Goal: Transaction & Acquisition: Purchase product/service

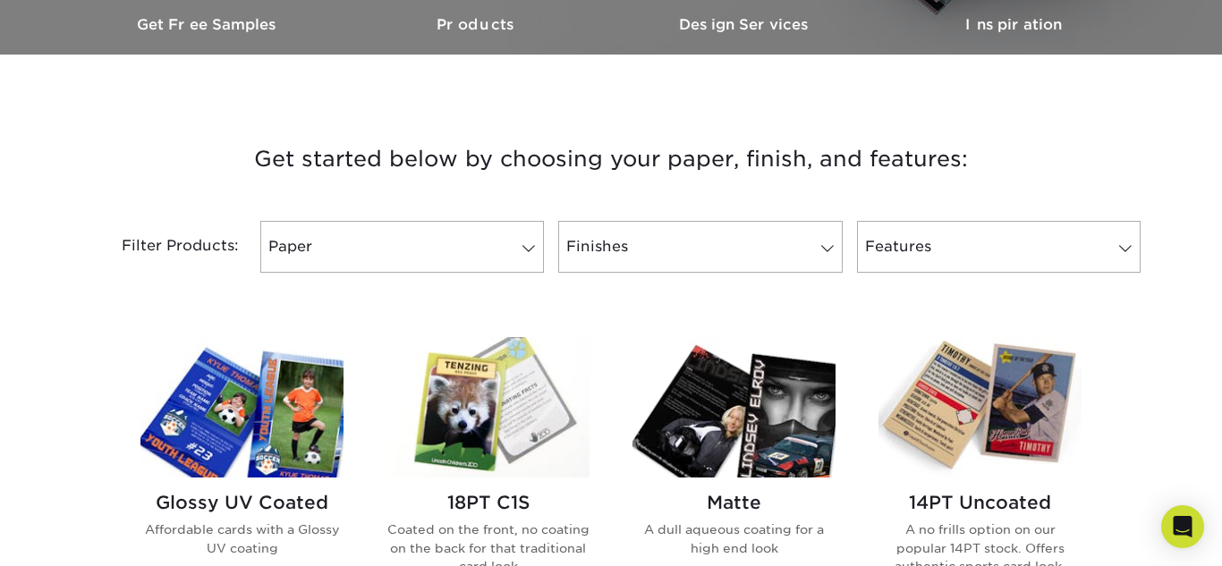
scroll to position [564, 0]
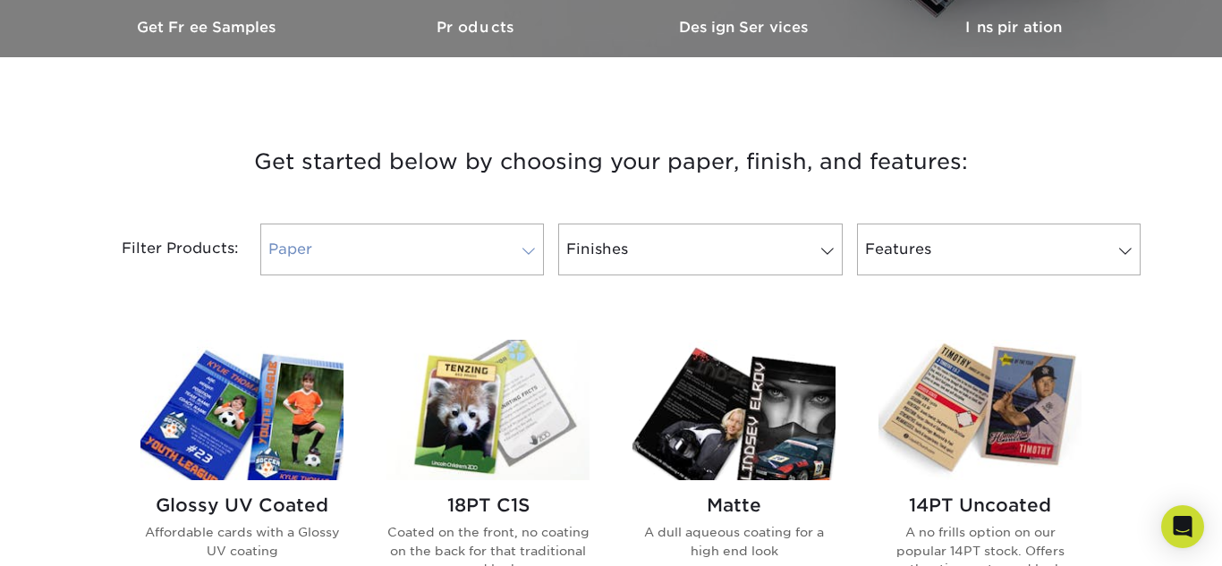
click at [529, 240] on link "Paper" at bounding box center [402, 250] width 284 height 52
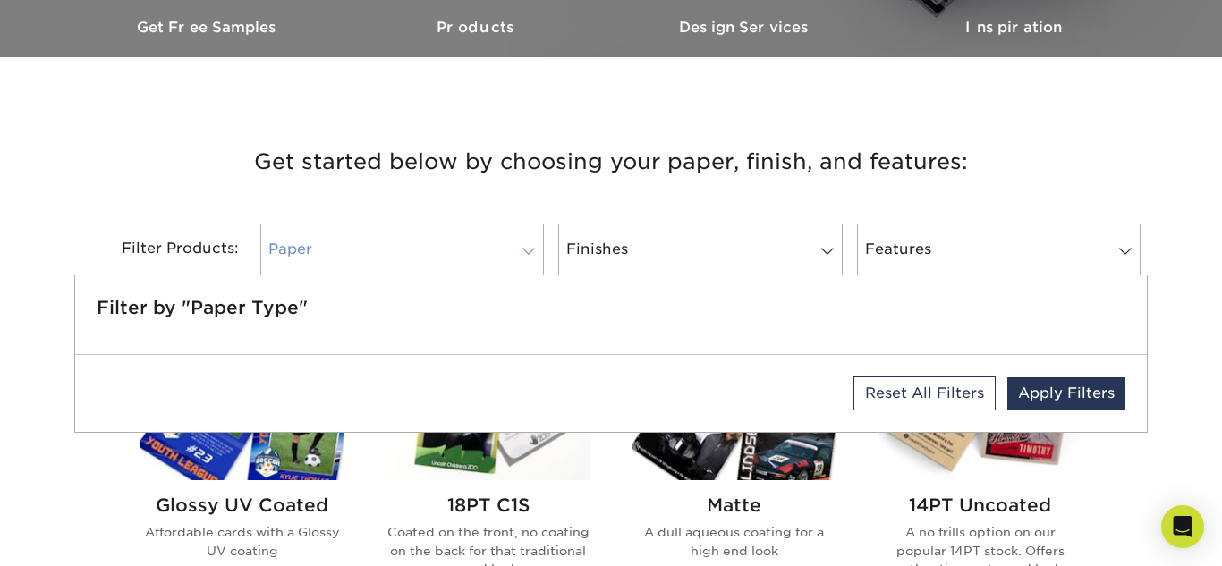
click at [528, 241] on link "Paper" at bounding box center [402, 250] width 284 height 52
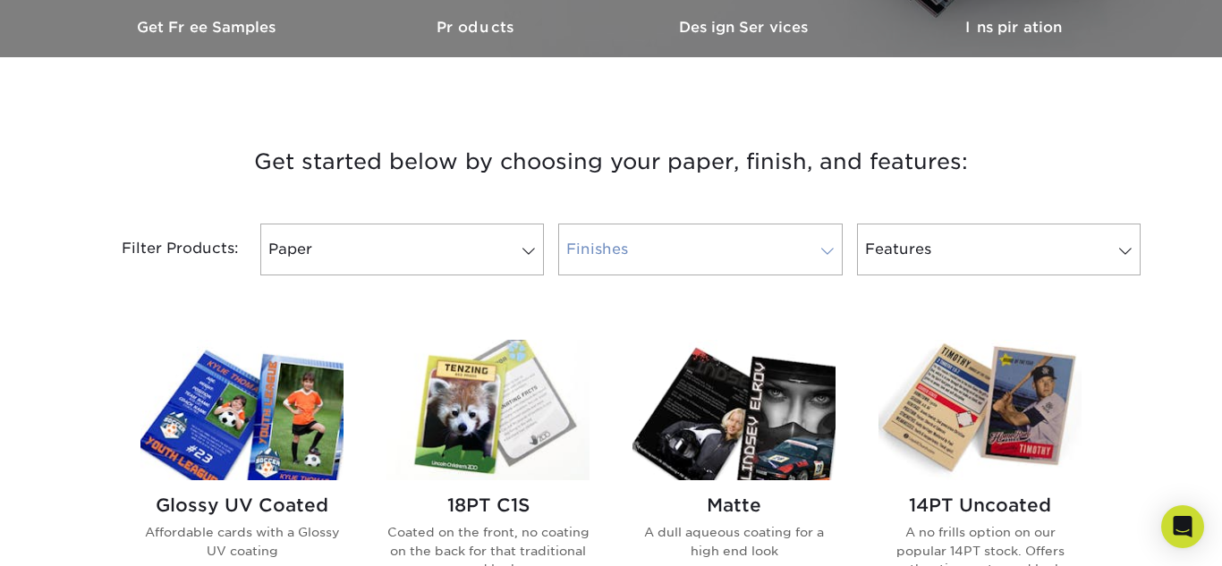
click at [735, 228] on link "Finishes" at bounding box center [700, 250] width 284 height 52
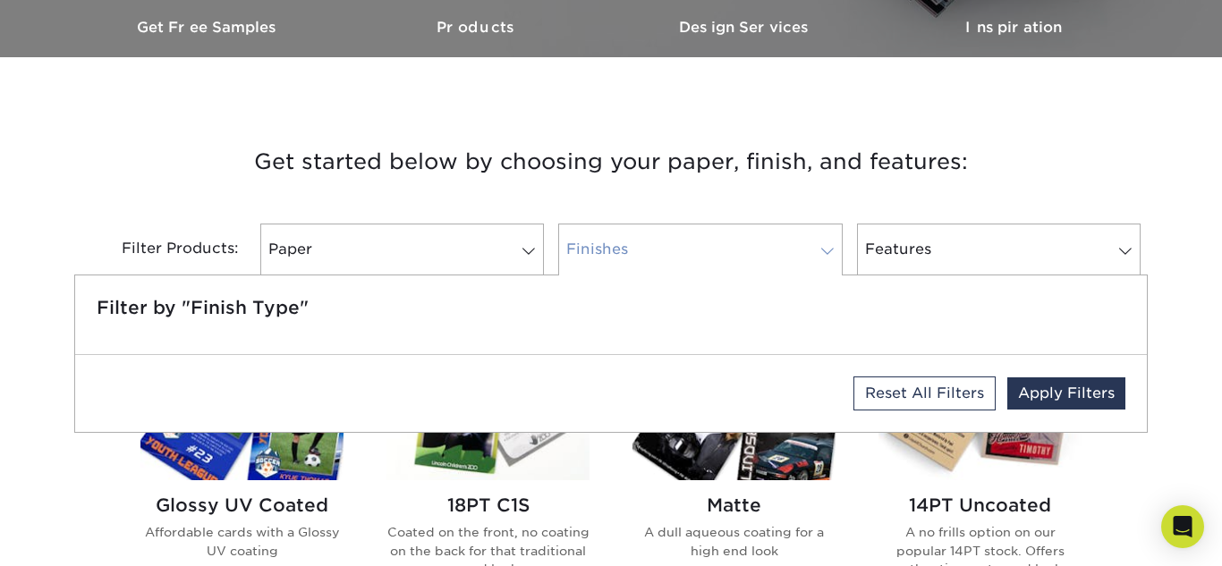
click at [735, 229] on link "Finishes" at bounding box center [700, 250] width 284 height 52
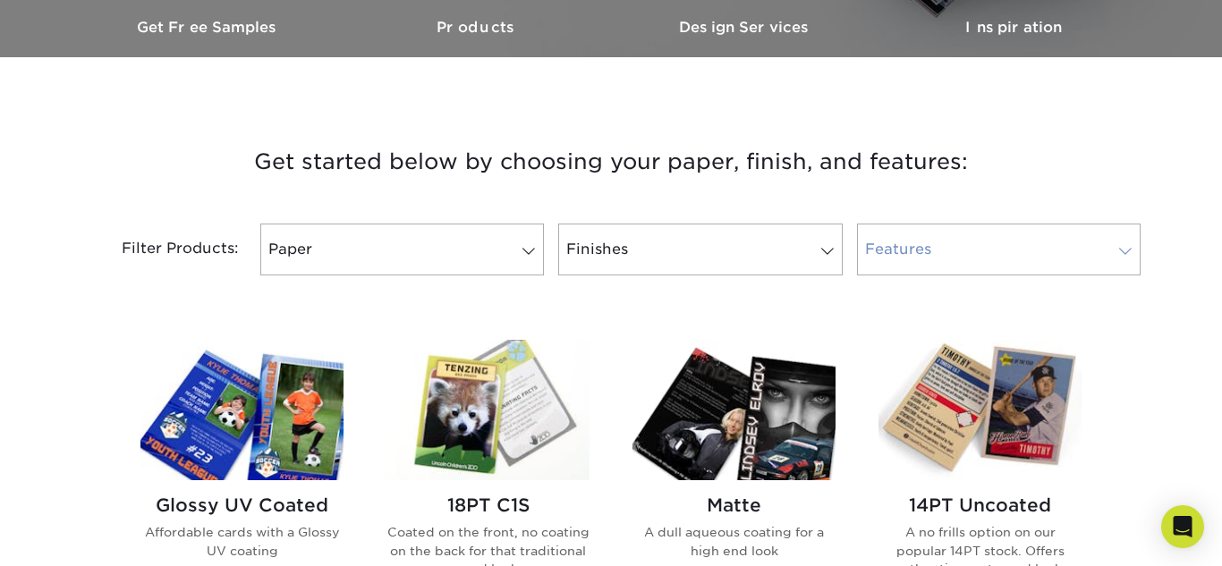
click at [1014, 225] on link "Features" at bounding box center [999, 250] width 284 height 52
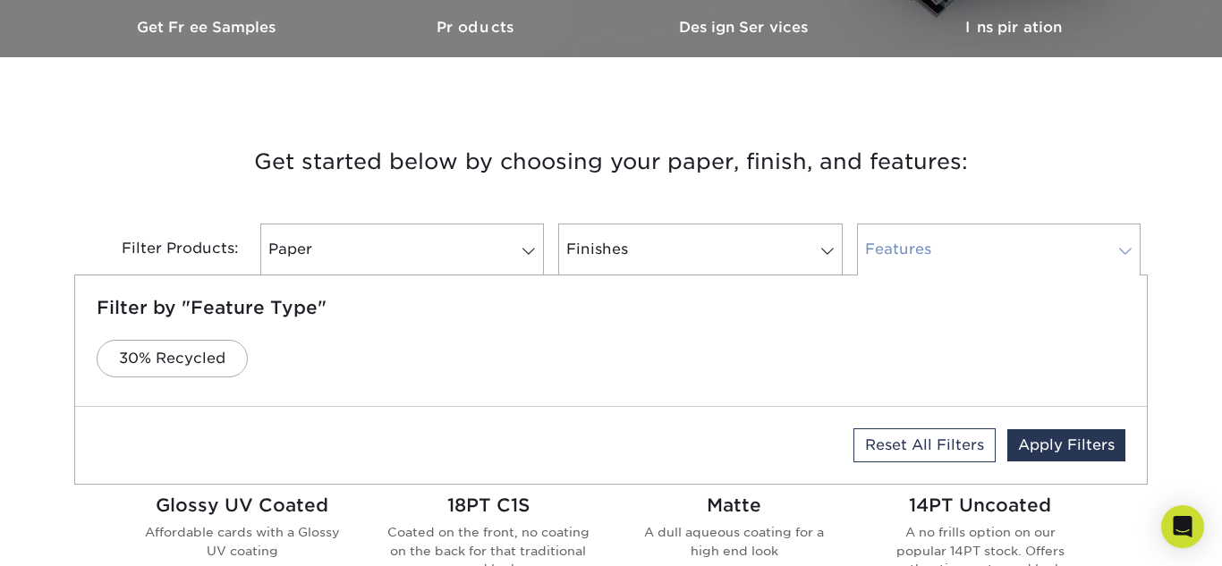
click at [1013, 225] on link "Features" at bounding box center [999, 250] width 284 height 52
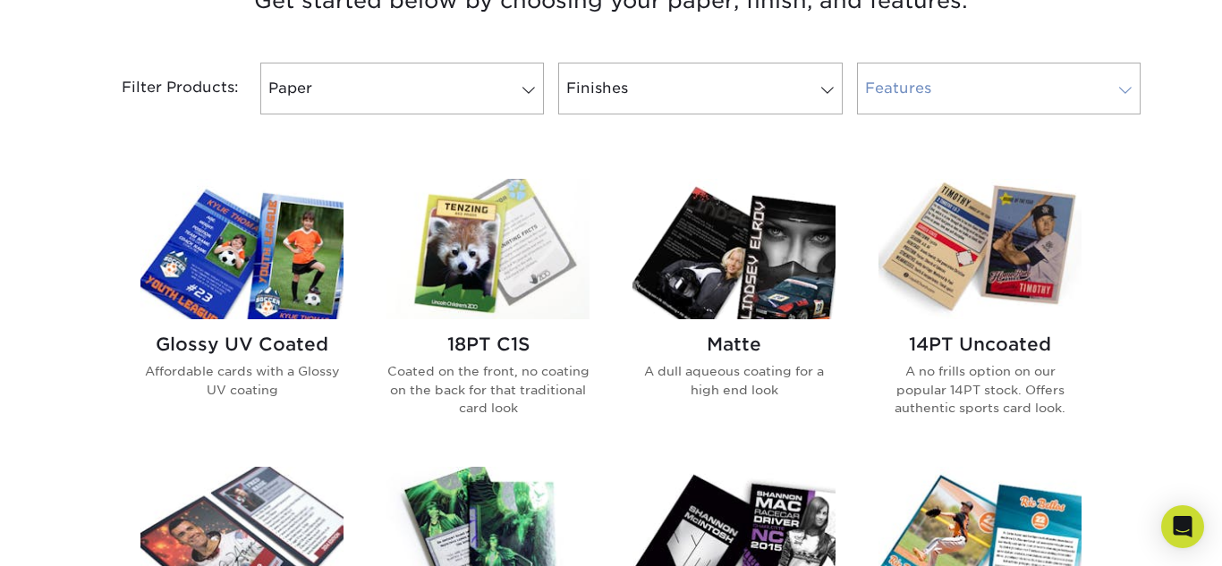
scroll to position [729, 0]
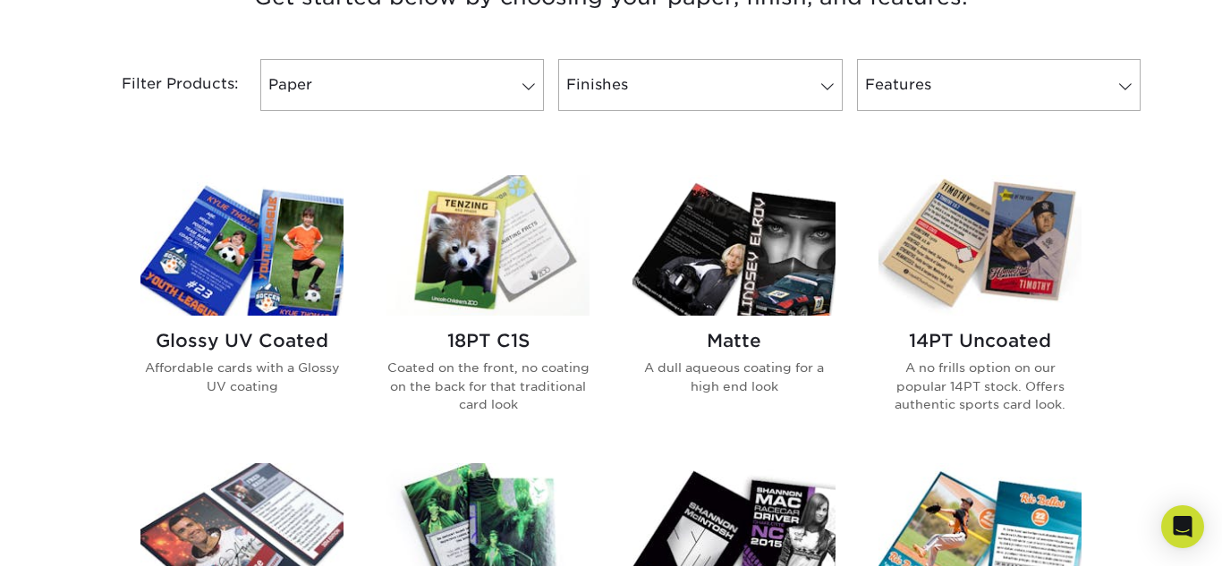
click at [805, 277] on img at bounding box center [733, 245] width 203 height 140
